Goal: Book appointment/travel/reservation

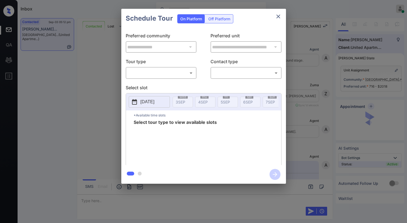
scroll to position [1109, 0]
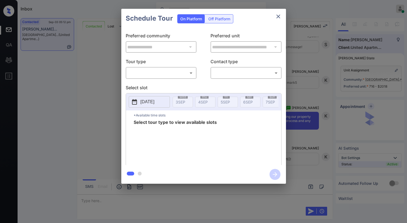
click at [190, 73] on body "Inbox Paolo Gabriel Online Set yourself offline Set yourself on break Profile S…" at bounding box center [203, 111] width 407 height 223
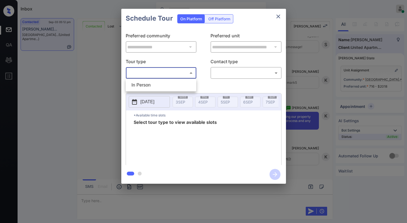
click at [277, 15] on div at bounding box center [203, 111] width 407 height 223
drag, startPoint x: 278, startPoint y: 23, endPoint x: 290, endPoint y: 68, distance: 47.5
click at [279, 30] on div "**********" at bounding box center [203, 96] width 165 height 175
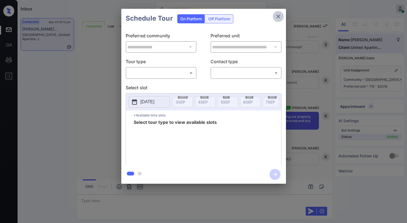
click at [282, 16] on button "close" at bounding box center [278, 16] width 11 height 11
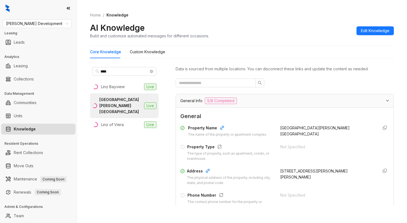
scroll to position [82, 0]
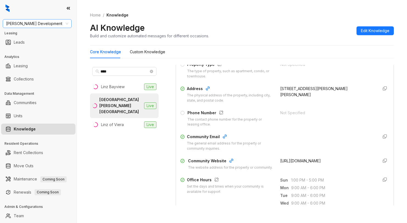
drag, startPoint x: 48, startPoint y: 21, endPoint x: 50, endPoint y: 23, distance: 3.7
click at [50, 23] on span "Davis Development" at bounding box center [37, 24] width 62 height 8
type input "****"
click at [53, 35] on div "Fairfield" at bounding box center [37, 35] width 60 height 6
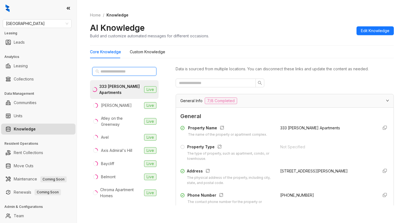
click at [122, 70] on input "text" at bounding box center [125, 71] width 48 height 6
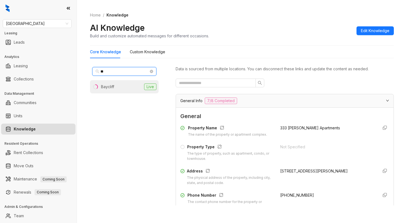
type input "**"
click at [128, 84] on li "Baycliff Live" at bounding box center [124, 86] width 69 height 13
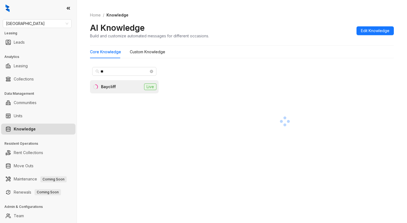
click at [209, 88] on div at bounding box center [285, 121] width 218 height 113
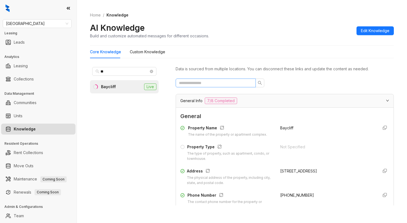
click at [210, 80] on span at bounding box center [216, 83] width 80 height 9
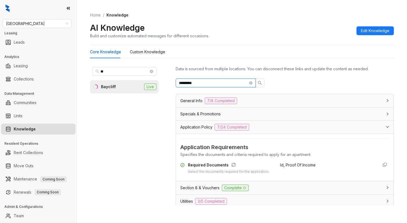
type input "*********"
drag, startPoint x: 273, startPoint y: 164, endPoint x: 314, endPoint y: 167, distance: 41.3
click at [314, 167] on div "Required Documents Select the documents required for the application. Id, Proof…" at bounding box center [285, 168] width 209 height 12
copy span "Id, Proof Of Income"
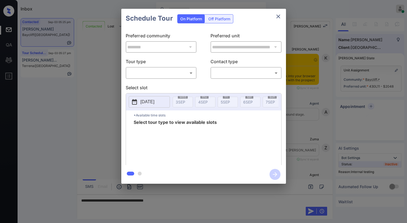
scroll to position [1441, 0]
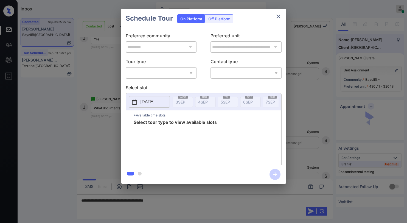
click at [280, 17] on icon "close" at bounding box center [278, 16] width 7 height 7
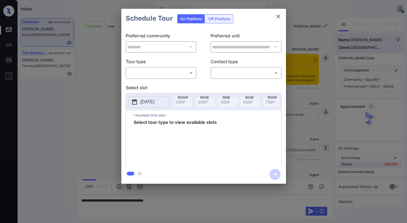
scroll to position [1469, 0]
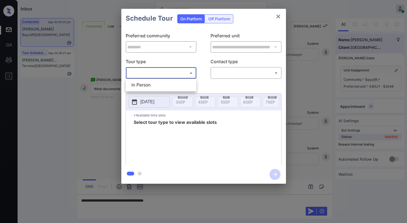
drag, startPoint x: 185, startPoint y: 74, endPoint x: 182, endPoint y: 78, distance: 4.9
click at [185, 74] on body "Inbox Paolo Gabriel Online Set yourself offline Set yourself on break Profile S…" at bounding box center [203, 111] width 407 height 223
drag, startPoint x: 178, startPoint y: 87, endPoint x: 220, endPoint y: 73, distance: 44.6
click at [178, 87] on li "In Person" at bounding box center [161, 85] width 68 height 10
type input "********"
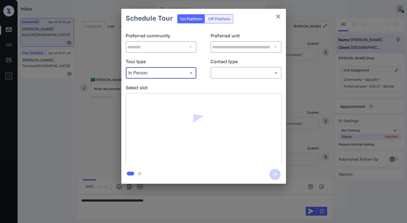
click at [229, 71] on body "Inbox Paolo Gabriel Online Set yourself offline Set yourself on break Profile S…" at bounding box center [203, 111] width 407 height 223
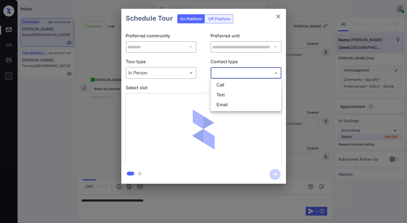
click at [229, 93] on li "Text" at bounding box center [246, 95] width 68 height 10
type input "****"
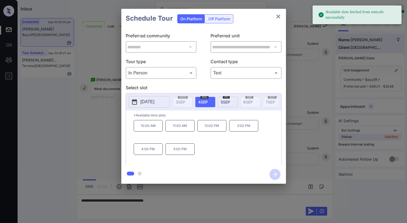
click at [225, 104] on div "fri 5 SEP" at bounding box center [228, 102] width 20 height 11
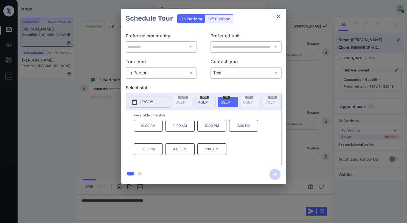
click at [214, 98] on div "thu 4 SEP" at bounding box center [205, 102] width 20 height 11
click at [278, 16] on icon "close" at bounding box center [278, 16] width 7 height 7
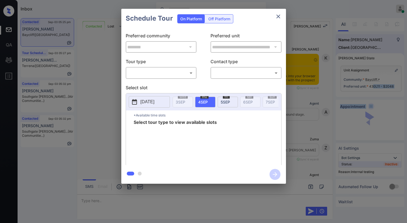
scroll to position [1541, 0]
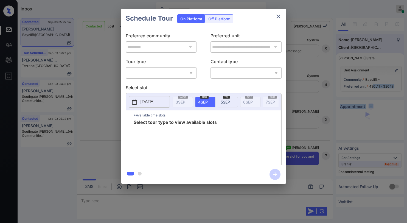
click at [163, 73] on body "Inbox Paolo Gabriel Online Set yourself offline Set yourself on break Profile S…" at bounding box center [203, 111] width 407 height 223
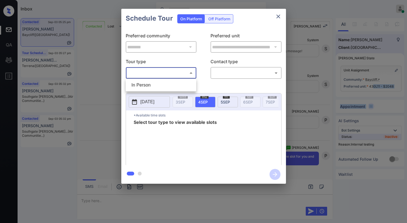
drag, startPoint x: 156, startPoint y: 85, endPoint x: 215, endPoint y: 85, distance: 58.3
click at [157, 86] on li "In Person" at bounding box center [161, 85] width 68 height 10
type input "********"
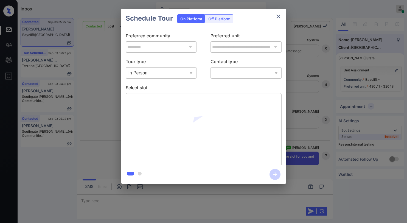
click at [261, 78] on div "​ ​" at bounding box center [246, 73] width 71 height 12
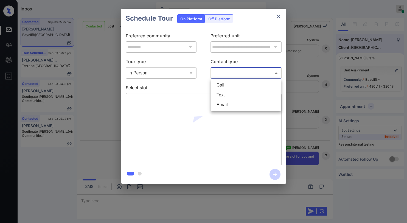
click at [250, 76] on body "Inbox Paolo Gabriel Online Set yourself offline Set yourself on break Profile S…" at bounding box center [203, 111] width 407 height 223
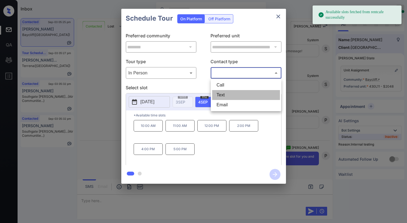
click at [230, 96] on li "Text" at bounding box center [246, 95] width 68 height 10
type input "****"
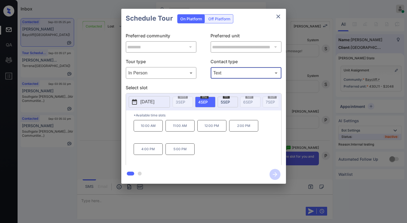
click at [279, 20] on icon "close" at bounding box center [278, 16] width 7 height 7
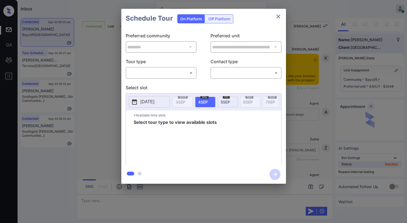
scroll to position [772, 0]
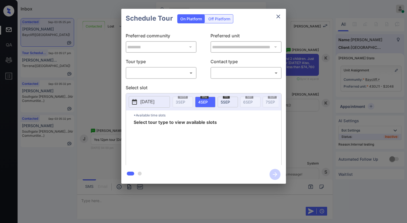
click at [176, 73] on body "Inbox [PERSON_NAME] Online Set yourself offline Set yourself on break Profile S…" at bounding box center [203, 111] width 407 height 223
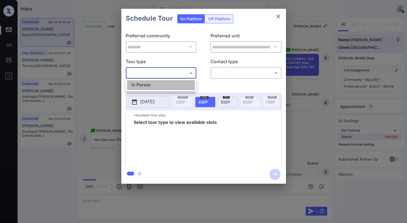
drag, startPoint x: 171, startPoint y: 87, endPoint x: 199, endPoint y: 79, distance: 29.3
click at [177, 87] on li "In Person" at bounding box center [161, 85] width 68 height 10
type input "********"
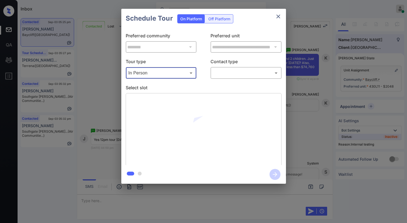
click at [235, 71] on body "Inbox [PERSON_NAME] Online Set yourself offline Set yourself on break Profile S…" at bounding box center [203, 111] width 407 height 223
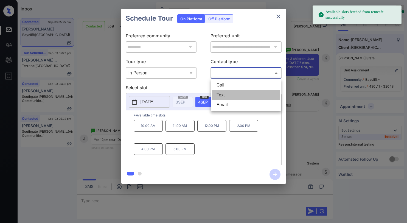
click at [225, 95] on li "Text" at bounding box center [246, 95] width 68 height 10
type input "****"
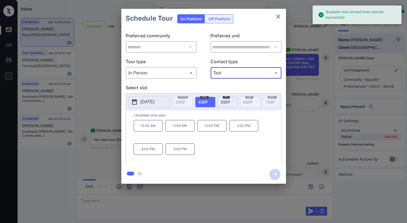
click at [208, 130] on p "12:00 PM" at bounding box center [212, 126] width 29 height 12
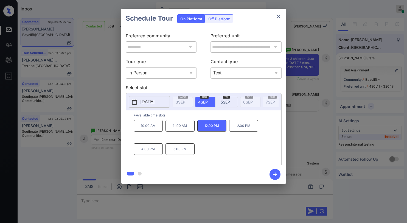
click at [274, 173] on icon "button" at bounding box center [275, 174] width 11 height 11
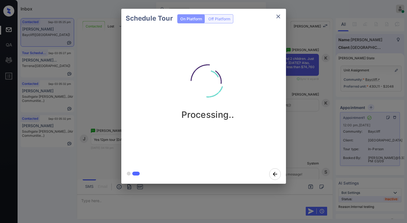
click at [278, 70] on div "Processing.." at bounding box center [208, 87] width 165 height 66
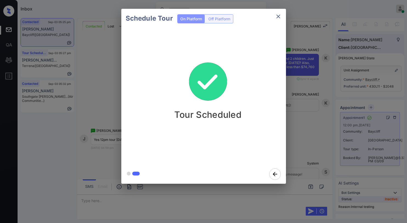
click at [282, 13] on button "close" at bounding box center [278, 16] width 11 height 11
